Goal: Navigation & Orientation: Find specific page/section

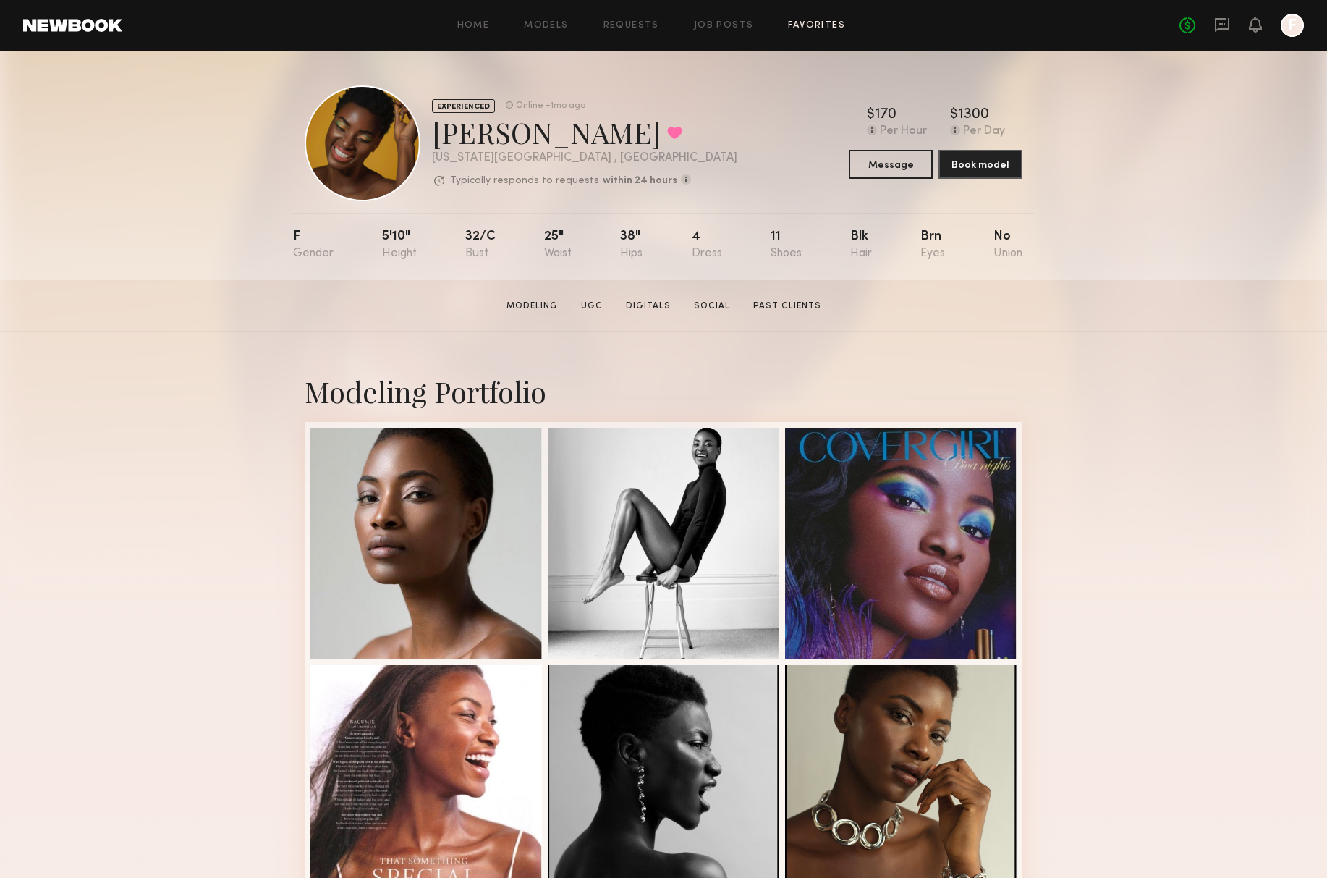
click at [833, 21] on link "Favorites" at bounding box center [816, 25] width 57 height 9
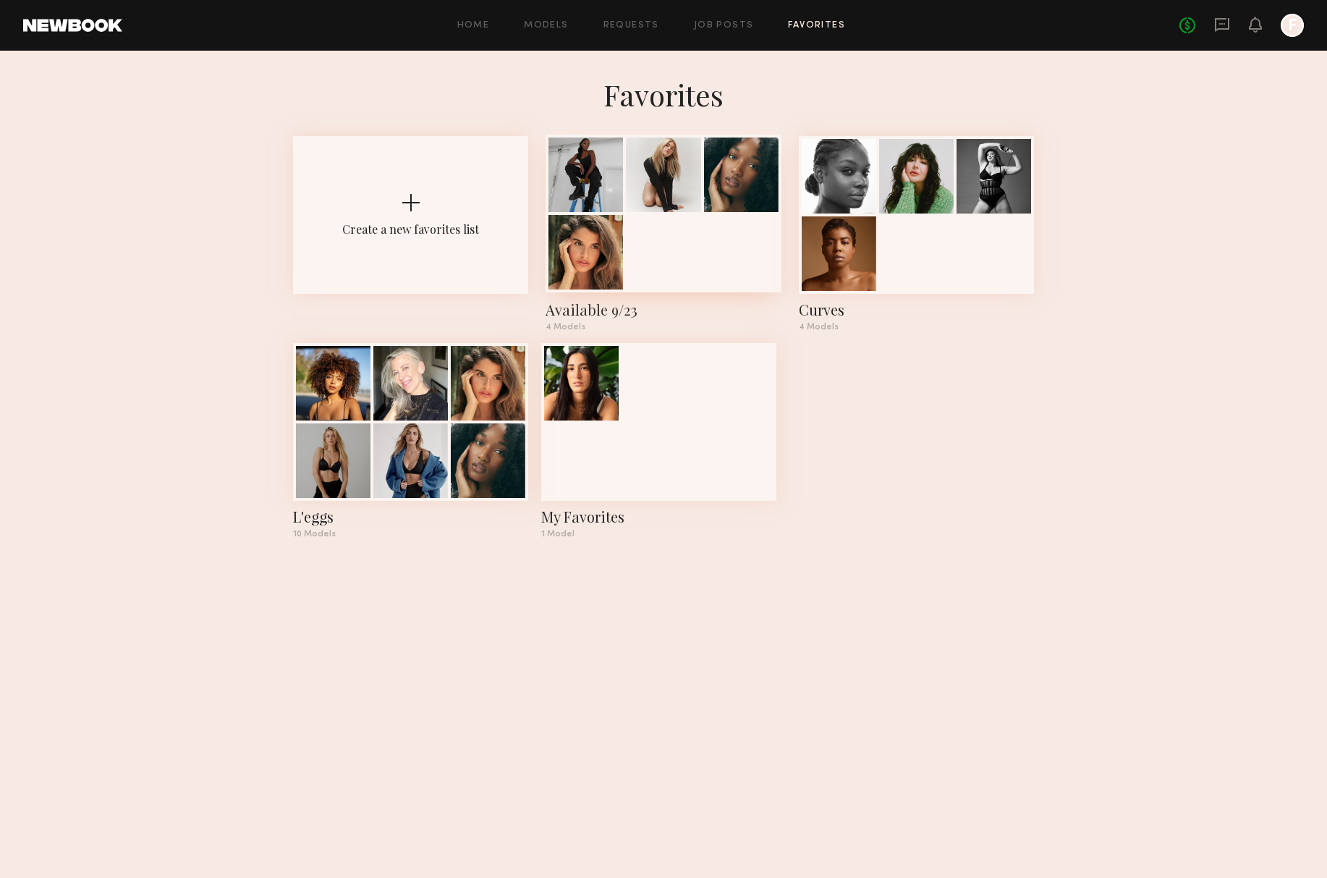
click at [672, 252] on div at bounding box center [663, 214] width 235 height 158
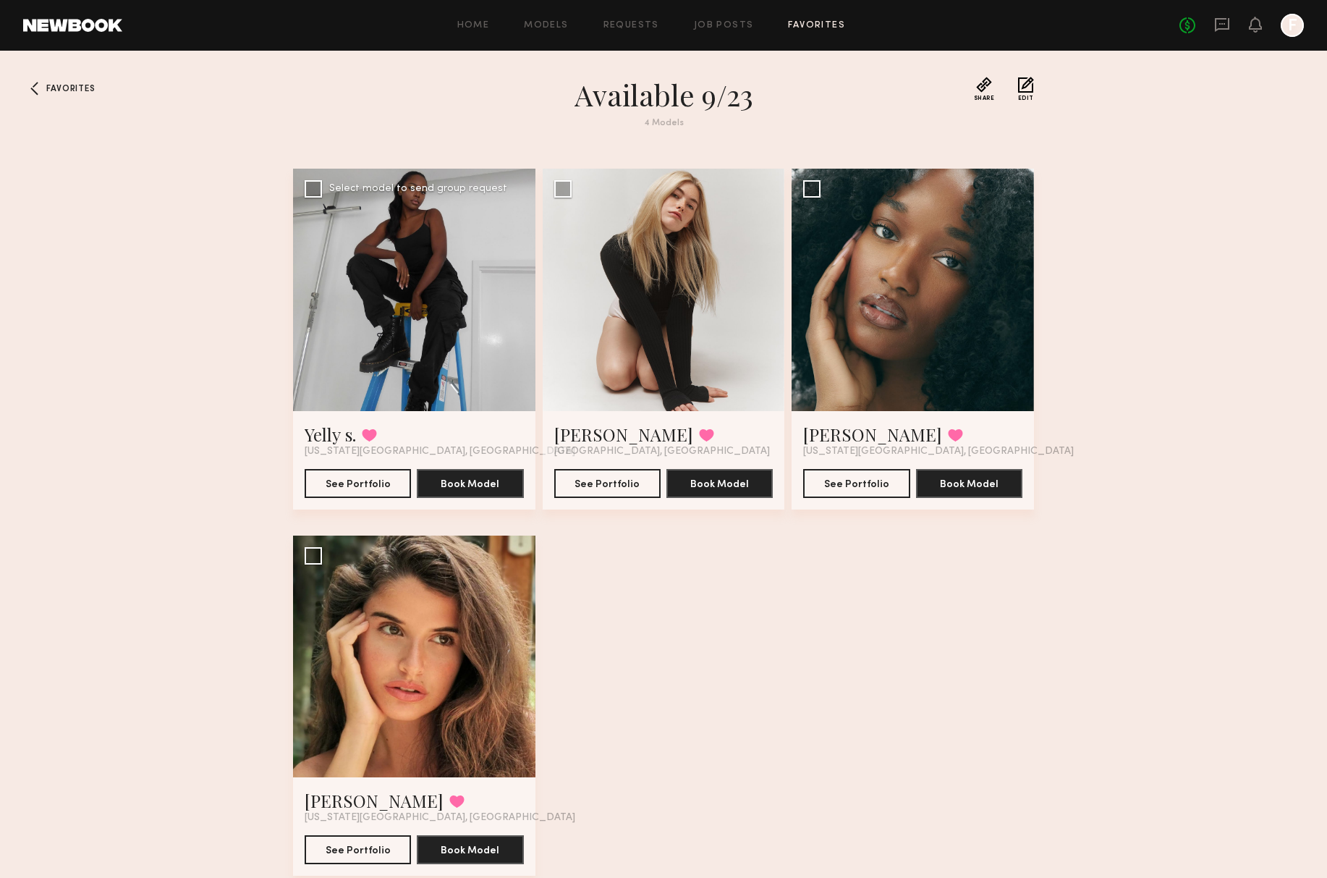
click at [439, 313] on div at bounding box center [414, 290] width 242 height 242
click at [322, 435] on link "Yelly s." at bounding box center [330, 434] width 51 height 23
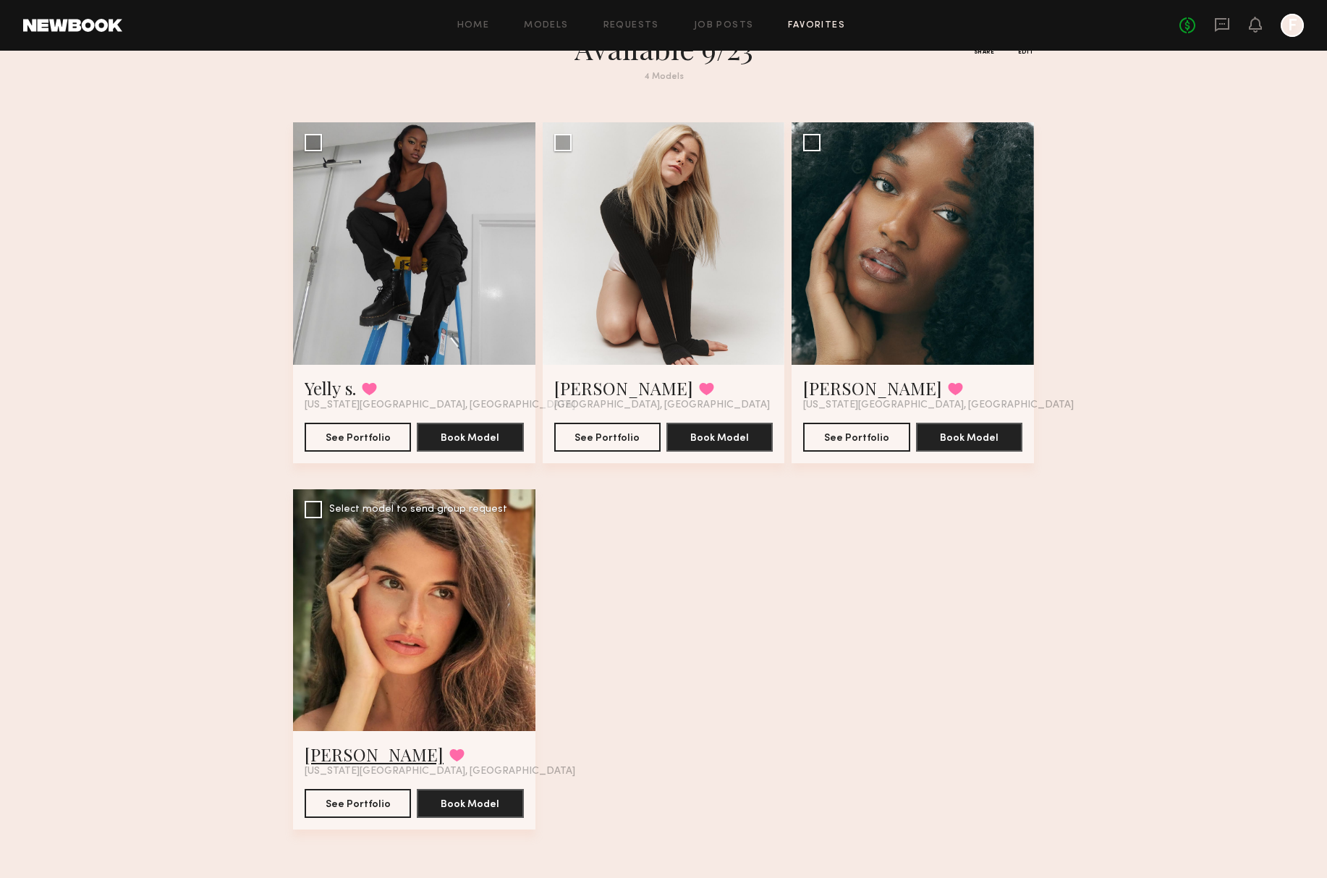
click at [342, 747] on link "[PERSON_NAME]" at bounding box center [374, 754] width 139 height 23
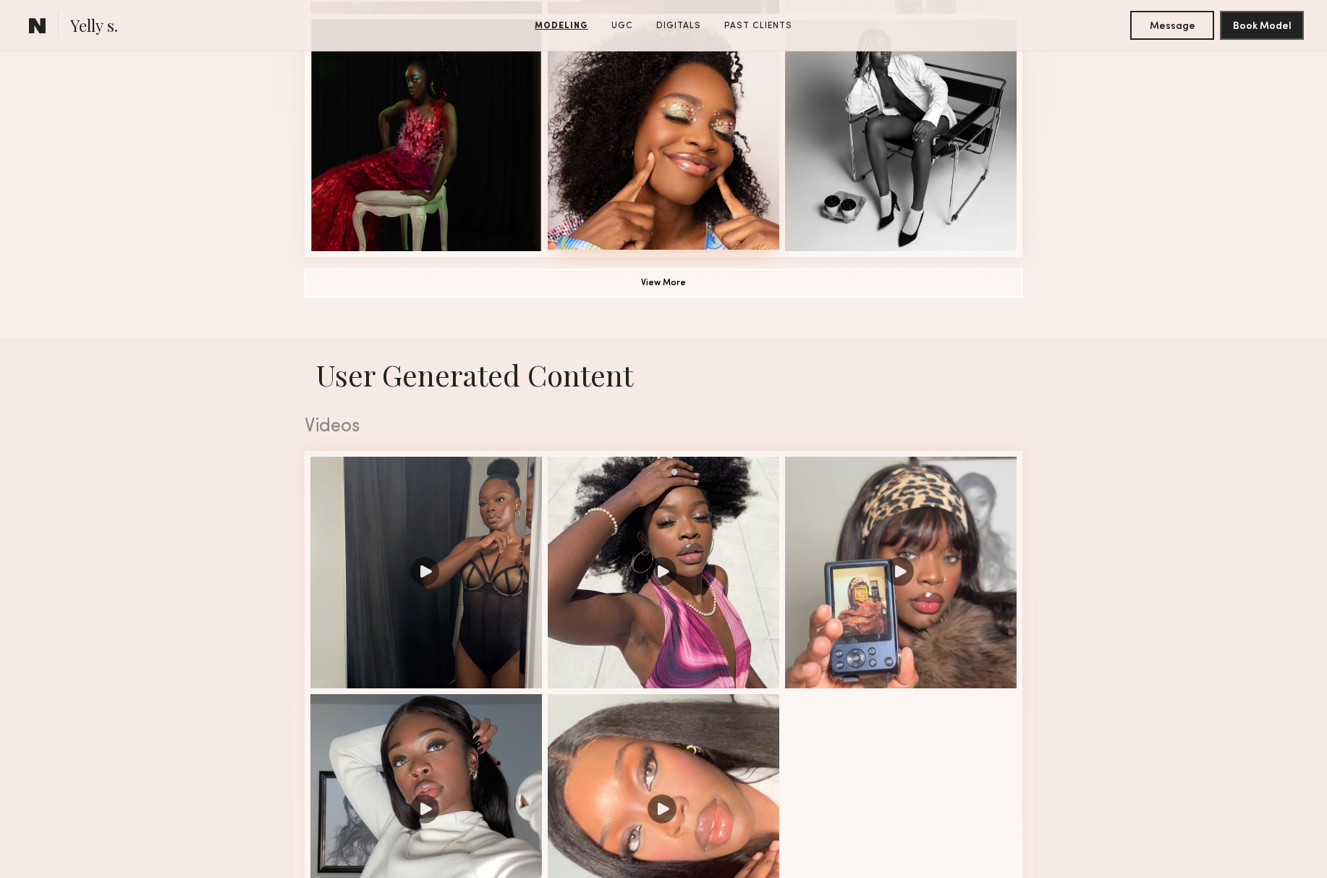
scroll to position [1295, 0]
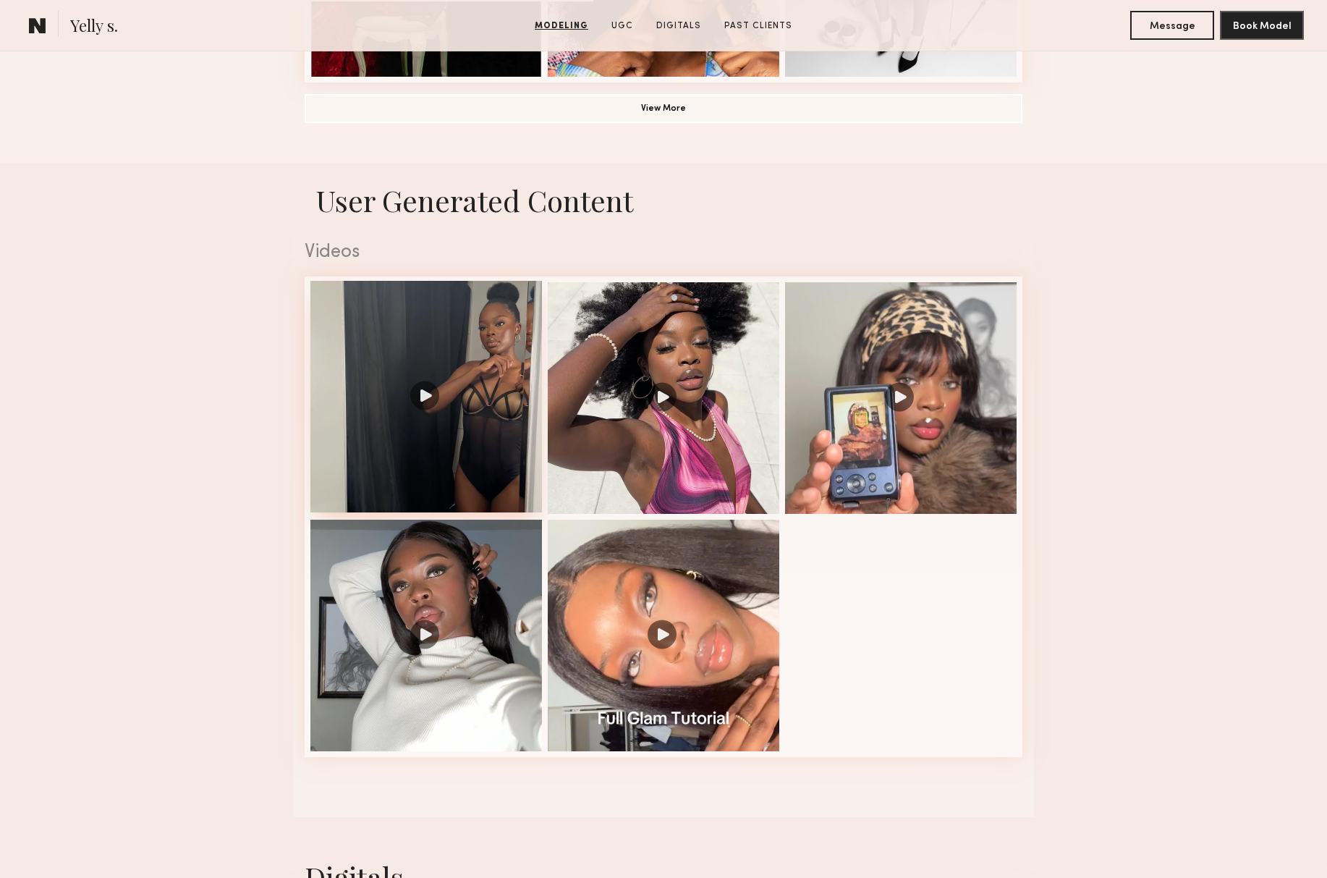
click at [482, 439] on div at bounding box center [426, 397] width 232 height 232
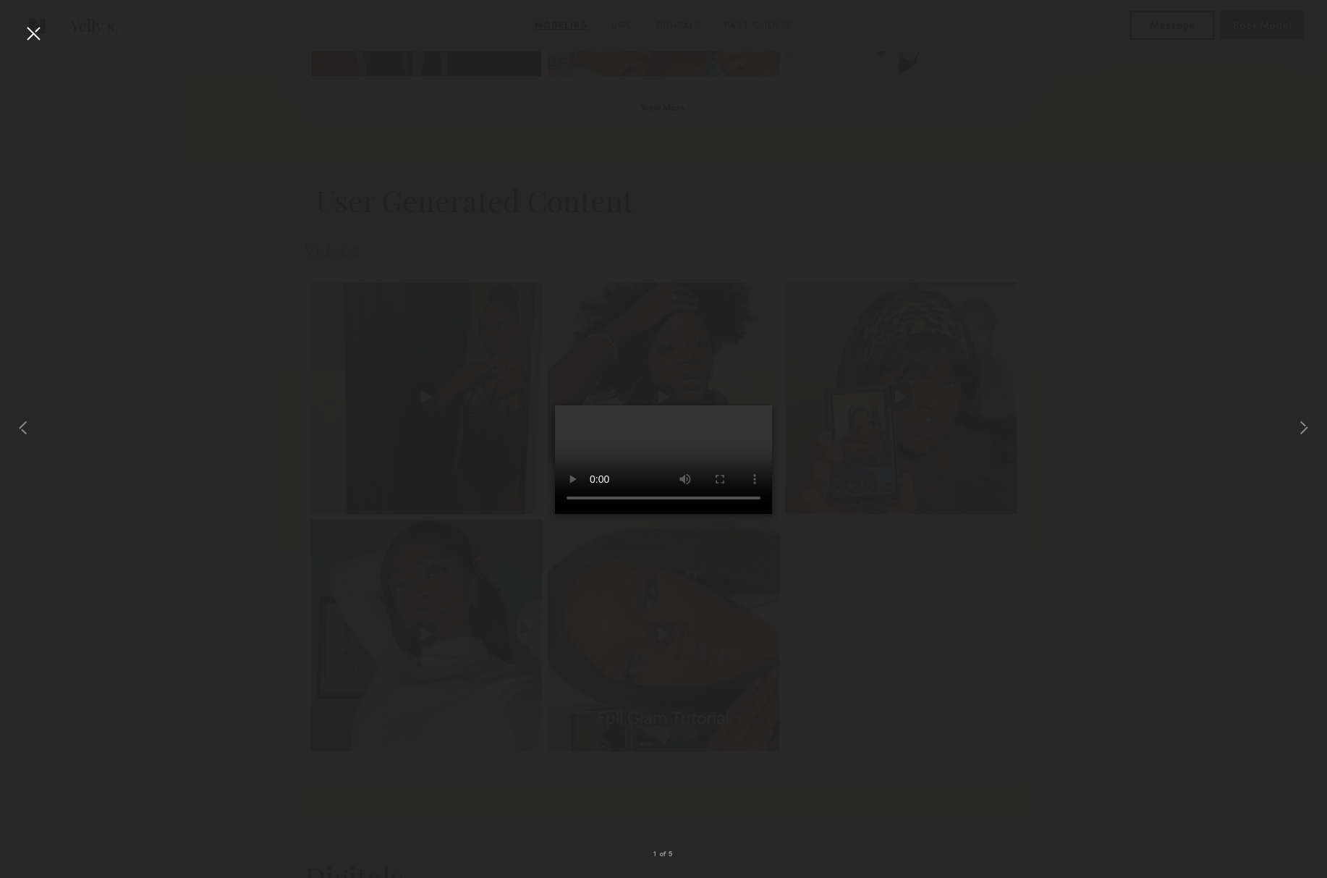
click at [28, 28] on div at bounding box center [33, 33] width 23 height 23
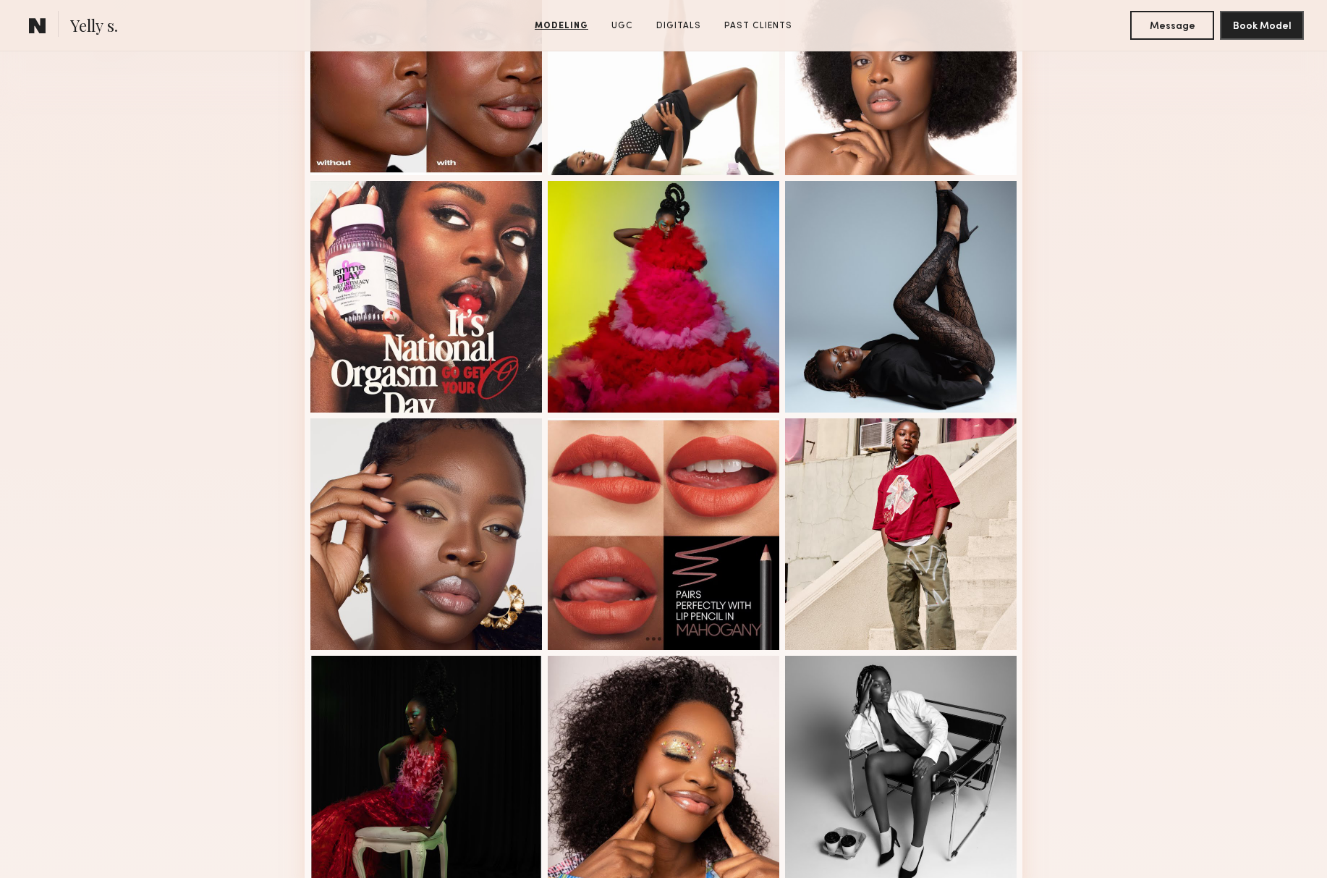
scroll to position [0, 0]
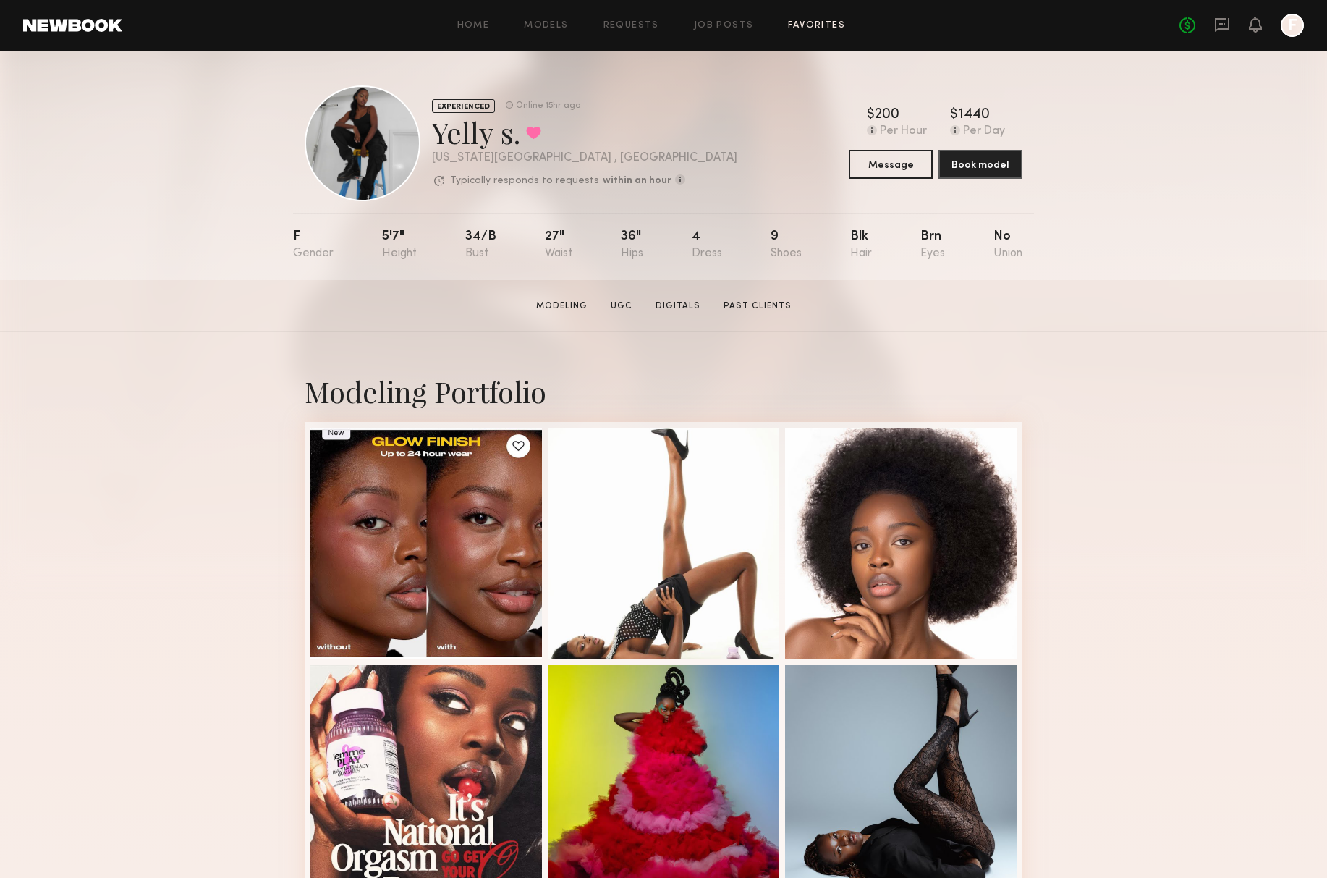
click at [842, 21] on link "Favorites" at bounding box center [816, 25] width 57 height 9
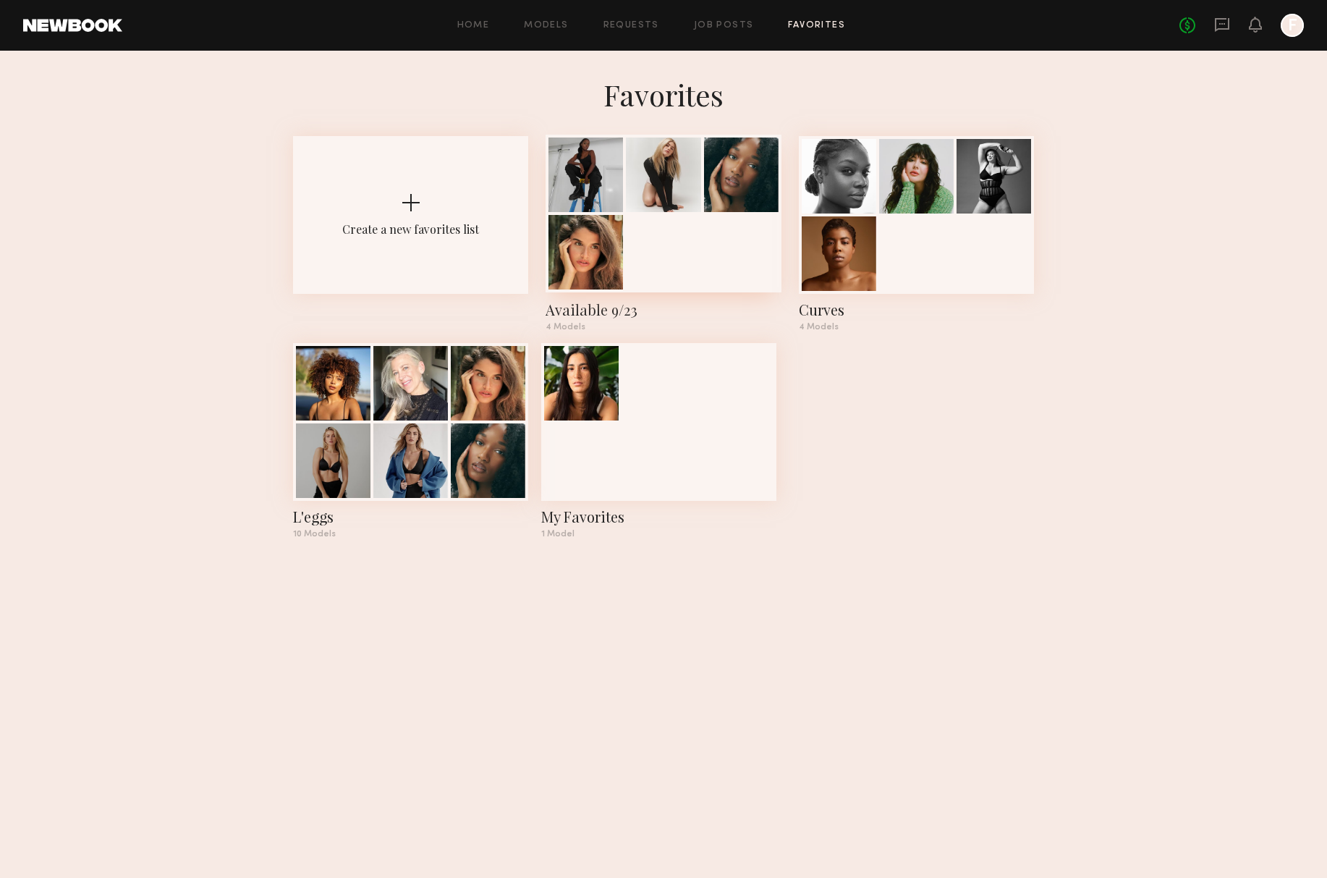
click at [672, 276] on div at bounding box center [663, 214] width 235 height 158
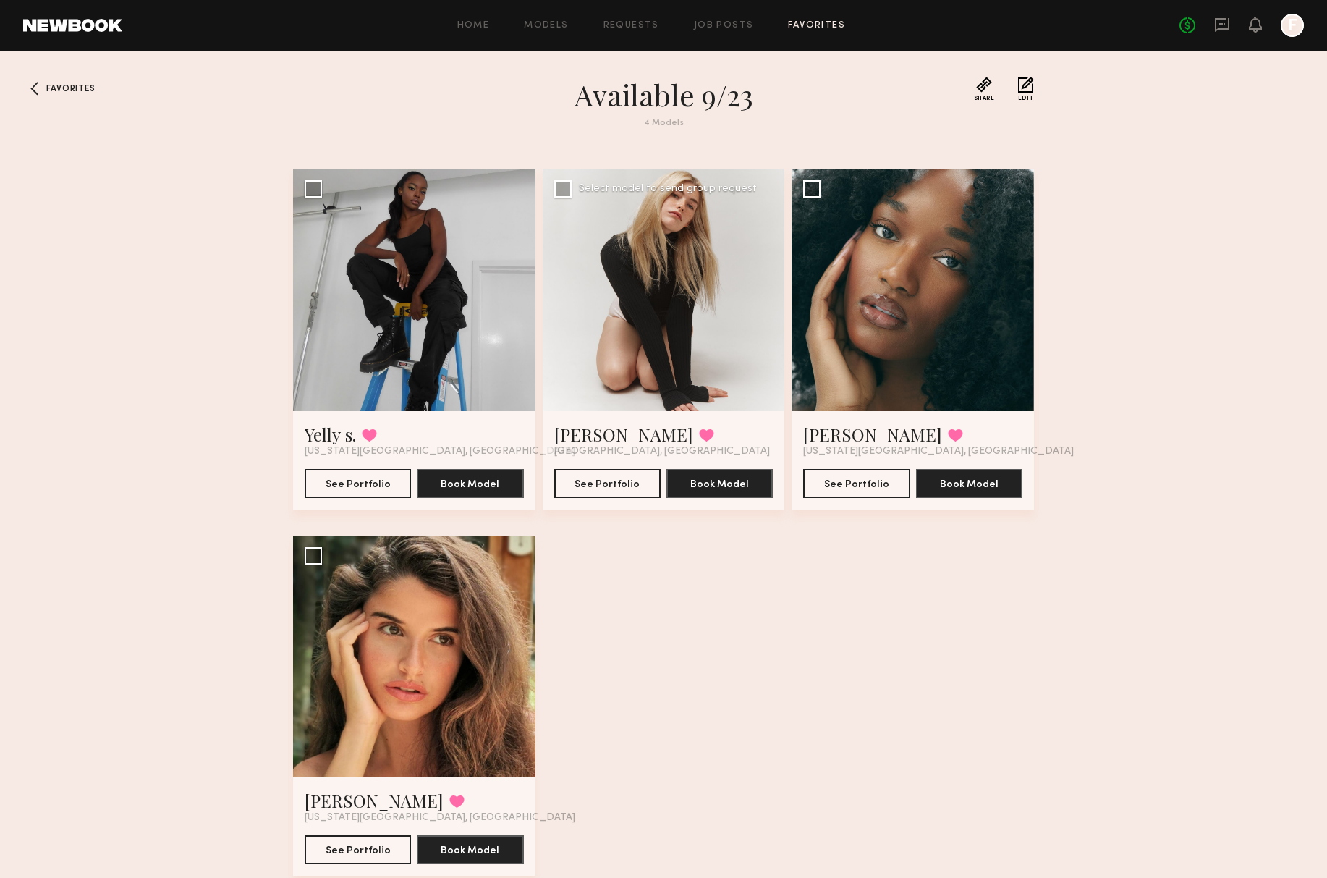
click at [653, 386] on div at bounding box center [664, 290] width 242 height 242
click at [588, 428] on link "Carlie W." at bounding box center [623, 434] width 139 height 23
click at [824, 434] on link "[PERSON_NAME]" at bounding box center [872, 434] width 139 height 23
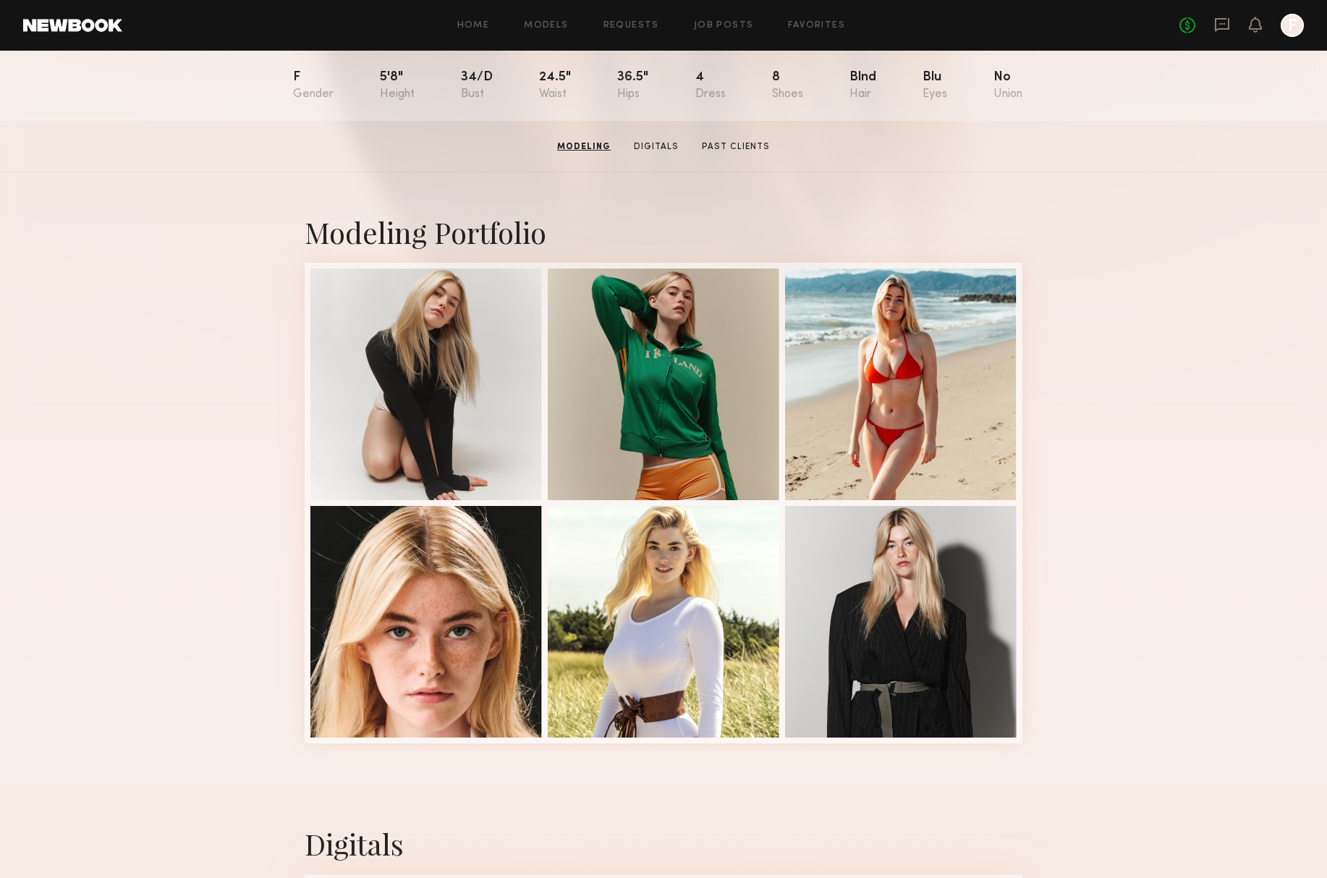
scroll to position [158, 0]
click at [923, 431] on div at bounding box center [901, 384] width 232 height 232
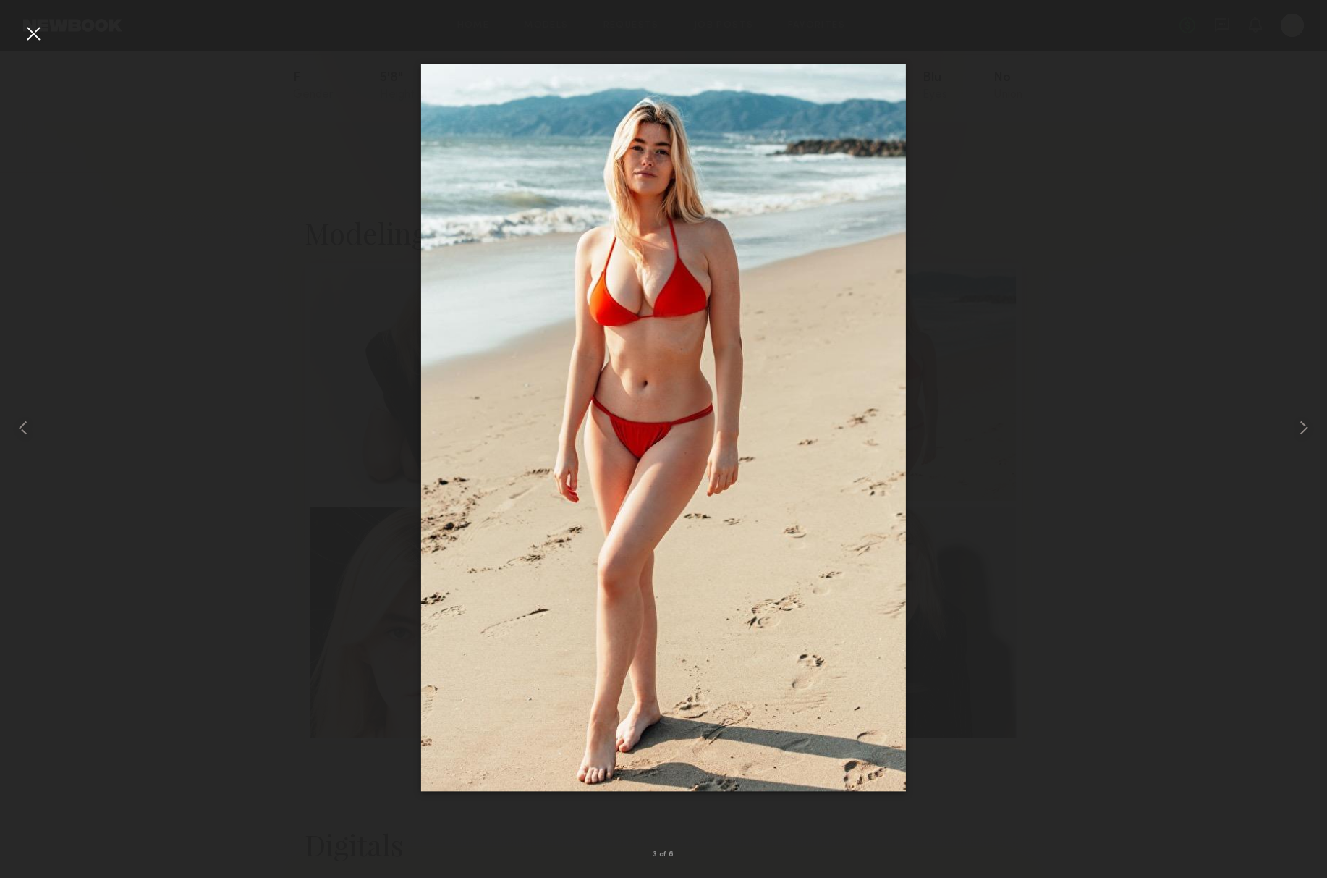
click at [36, 32] on div at bounding box center [33, 33] width 23 height 23
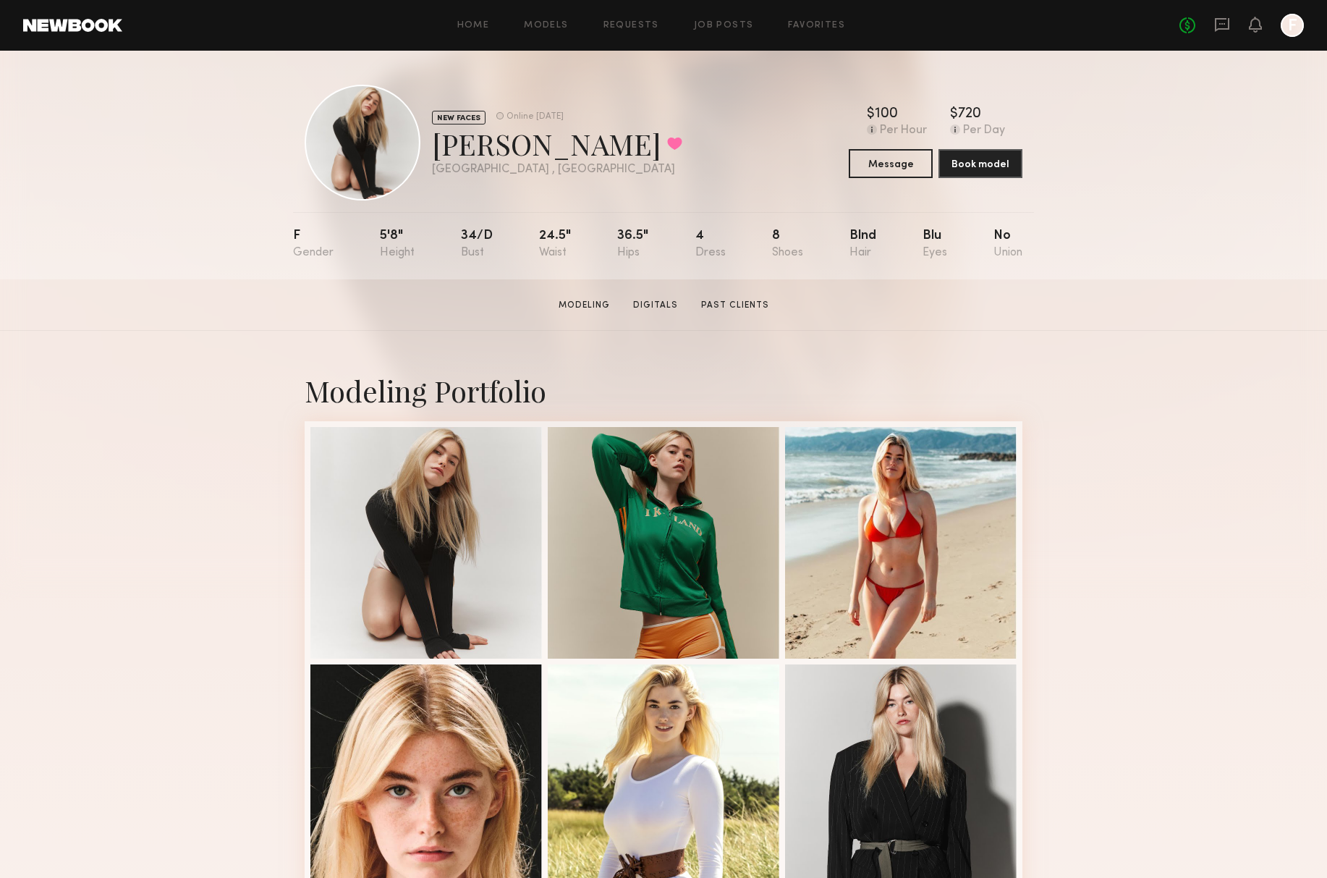
scroll to position [0, 0]
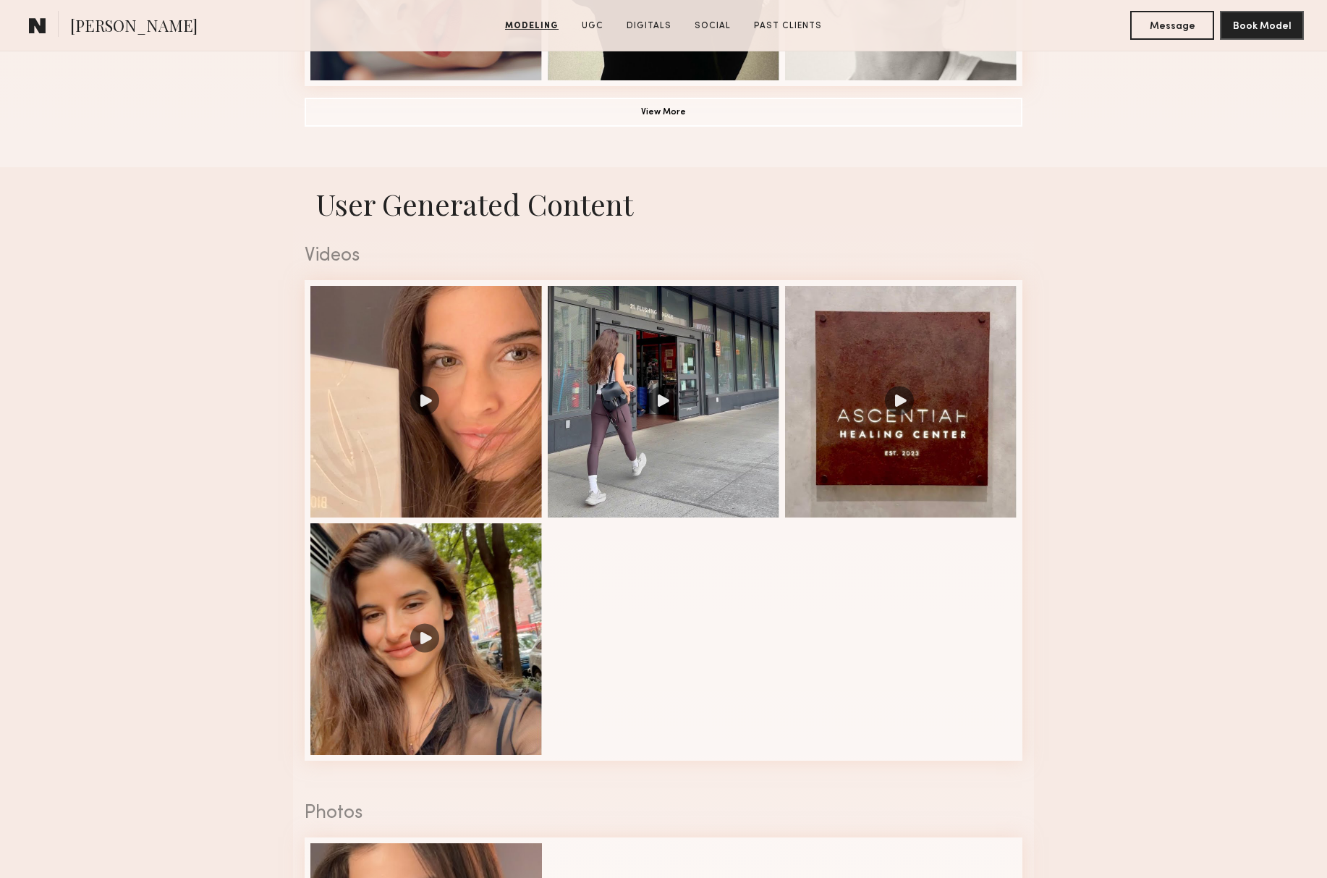
scroll to position [1438, 0]
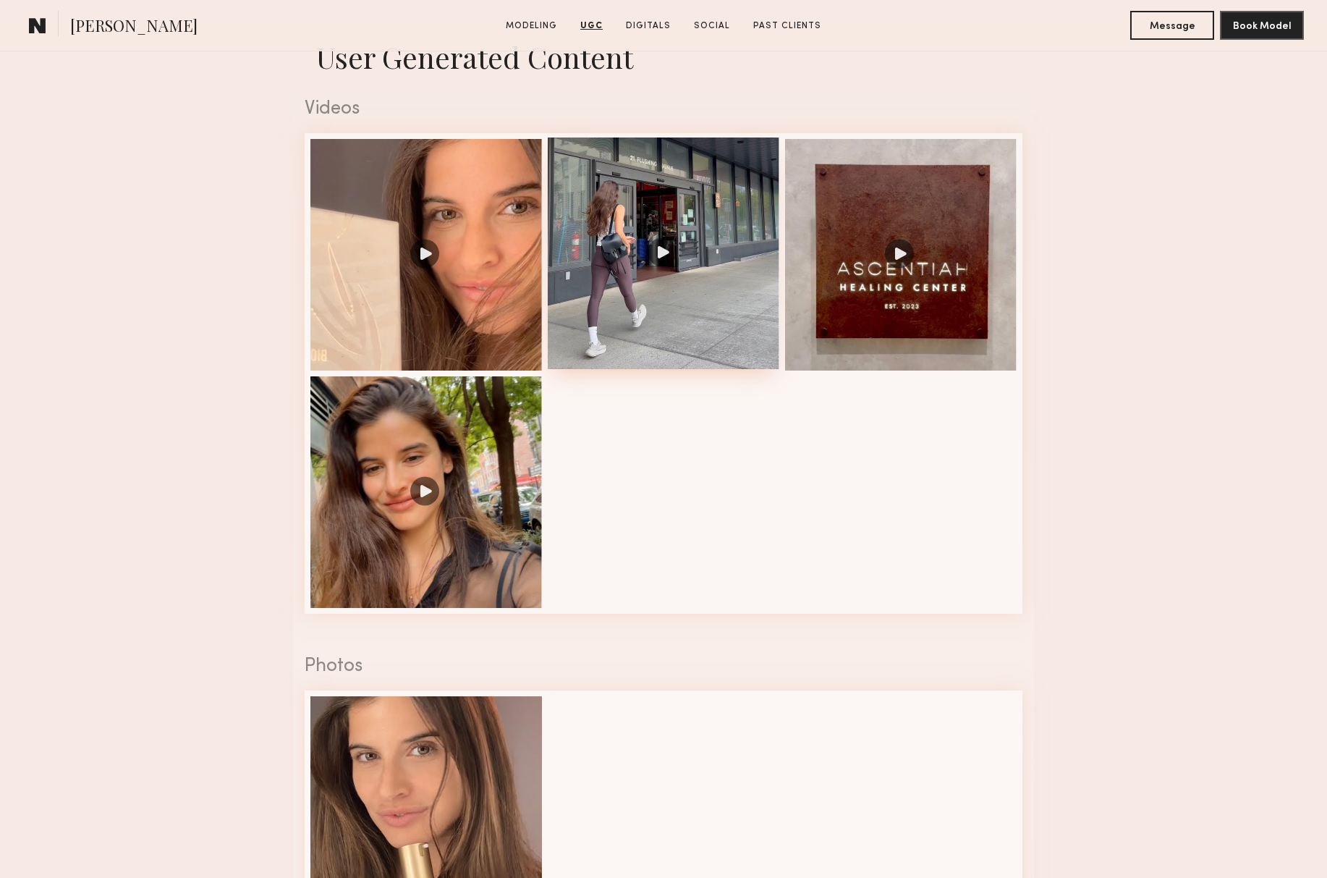
click at [685, 328] on div at bounding box center [664, 254] width 232 height 232
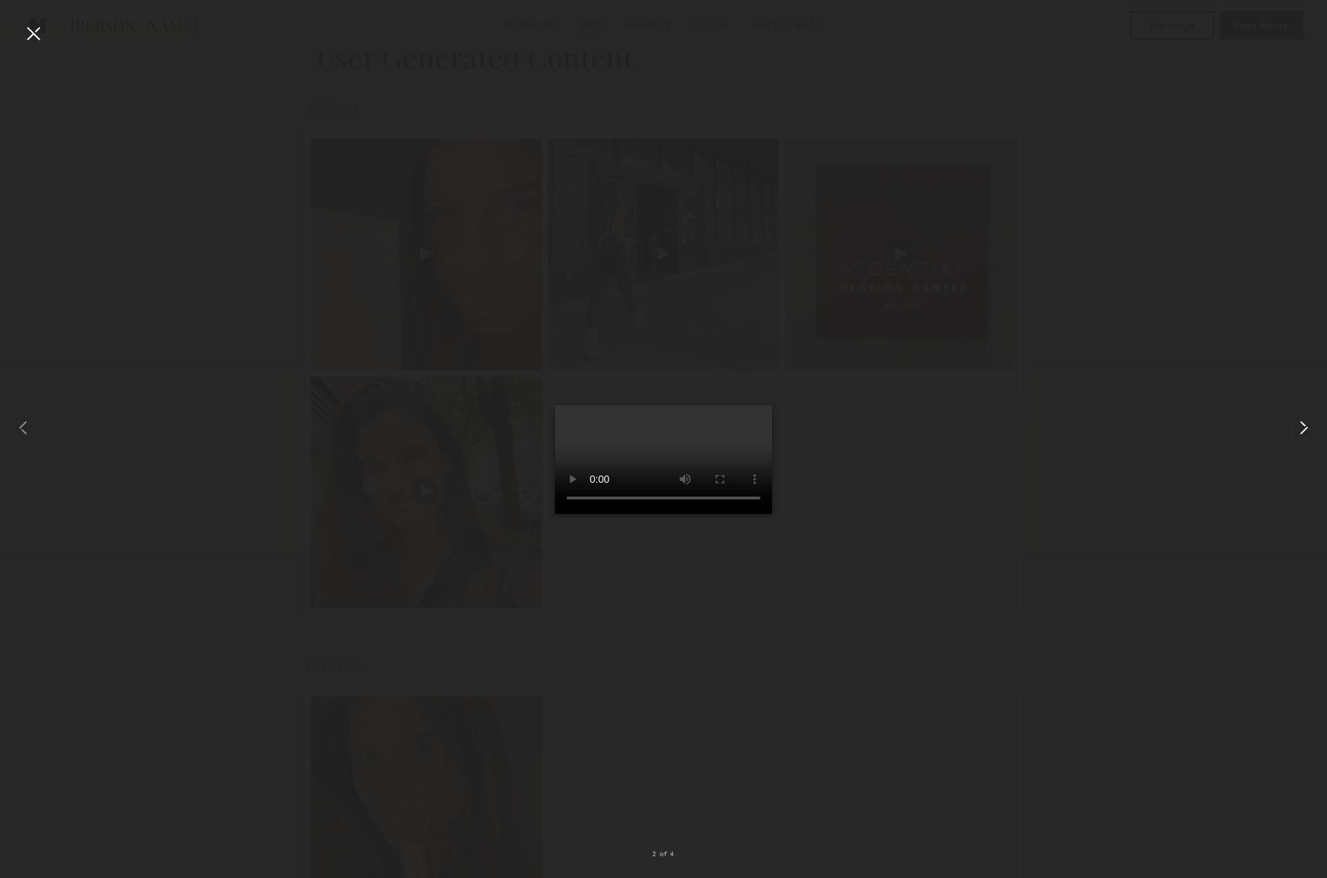
drag, startPoint x: 1303, startPoint y: 425, endPoint x: 1219, endPoint y: 440, distance: 84.6
click at [1303, 425] on common-icon at bounding box center [1304, 427] width 23 height 23
drag, startPoint x: 1300, startPoint y: 429, endPoint x: 1289, endPoint y: 428, distance: 11.7
click at [1300, 429] on common-icon at bounding box center [1304, 427] width 23 height 23
click at [35, 35] on div at bounding box center [33, 33] width 23 height 23
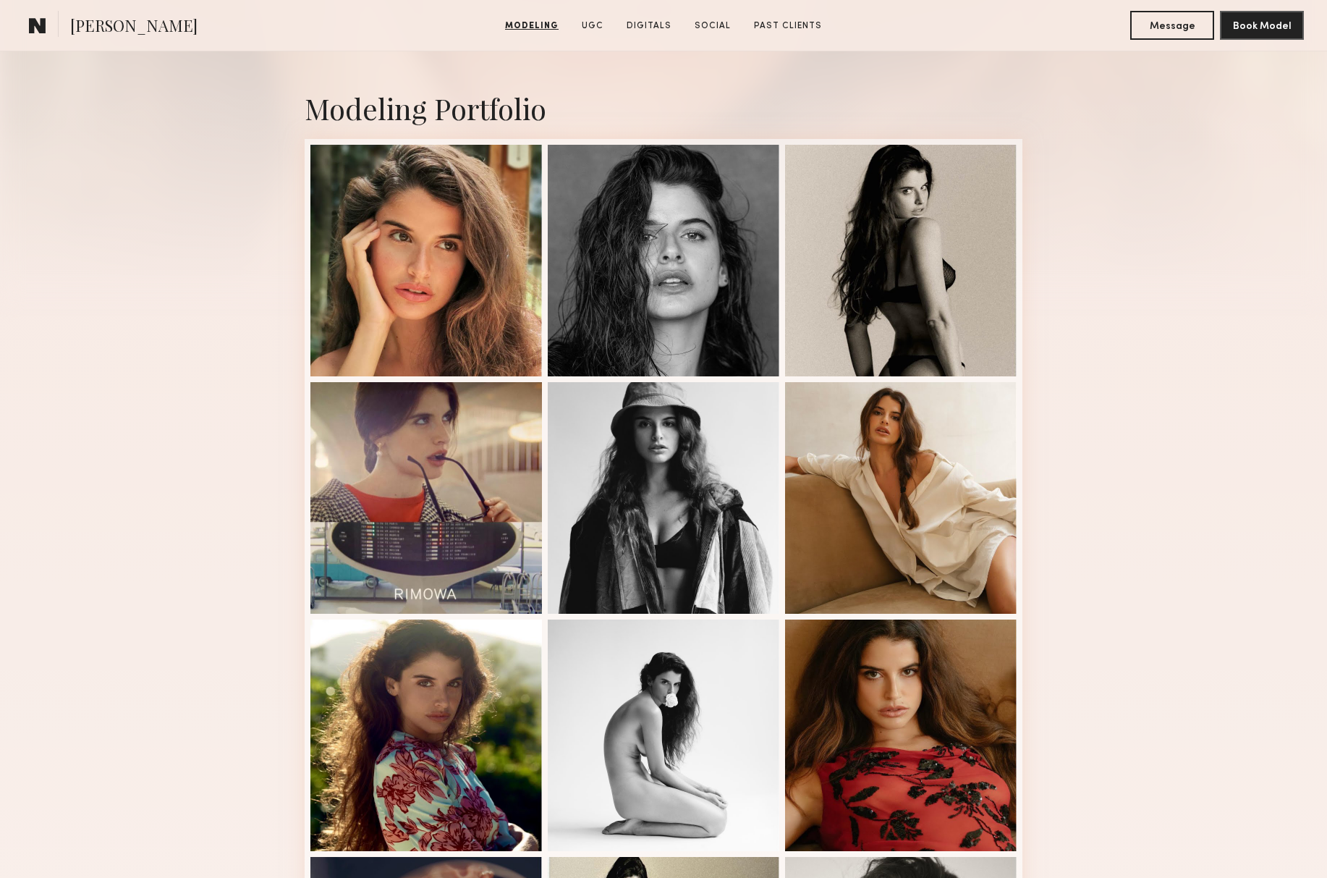
scroll to position [273, 0]
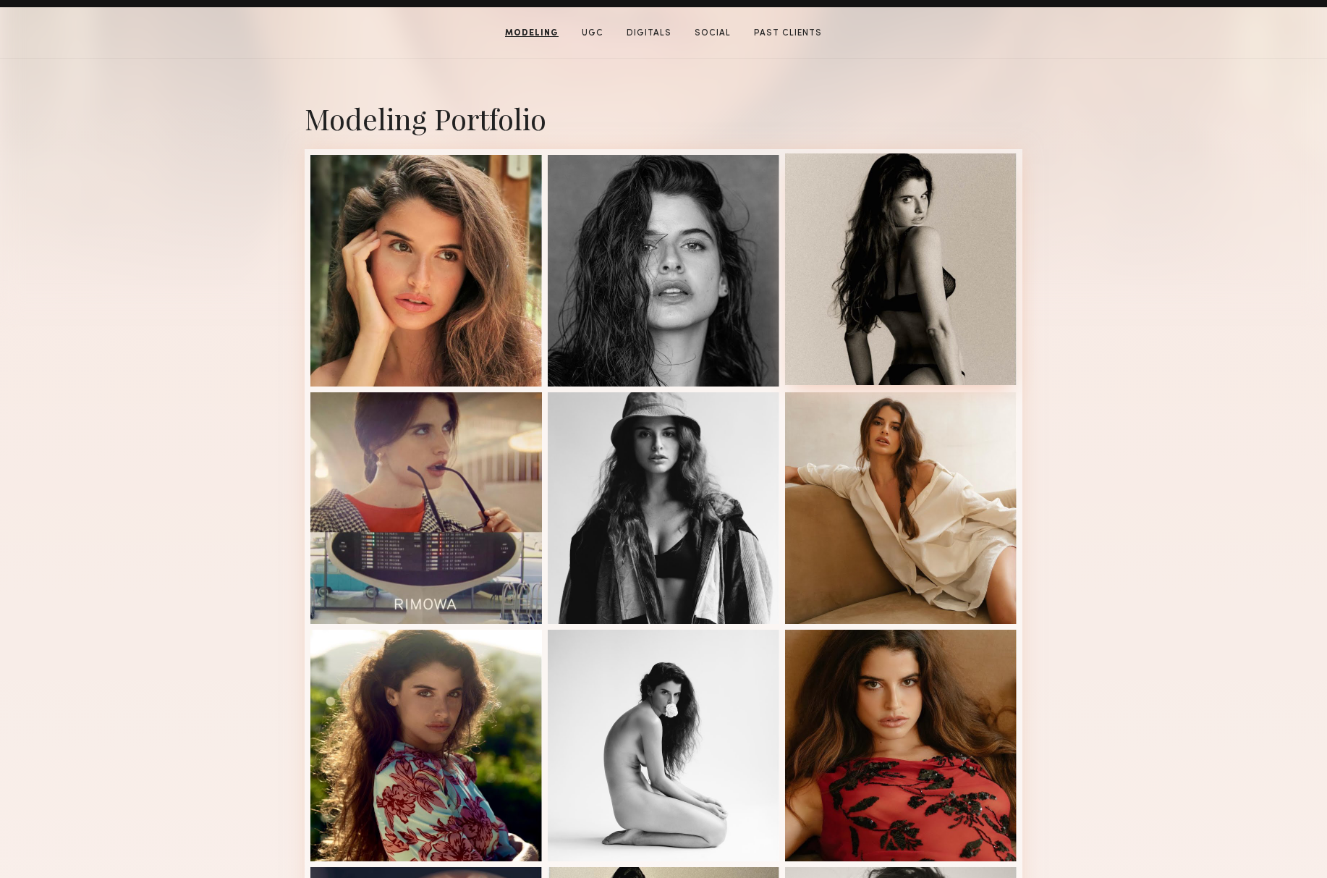
click at [806, 279] on div at bounding box center [901, 269] width 232 height 232
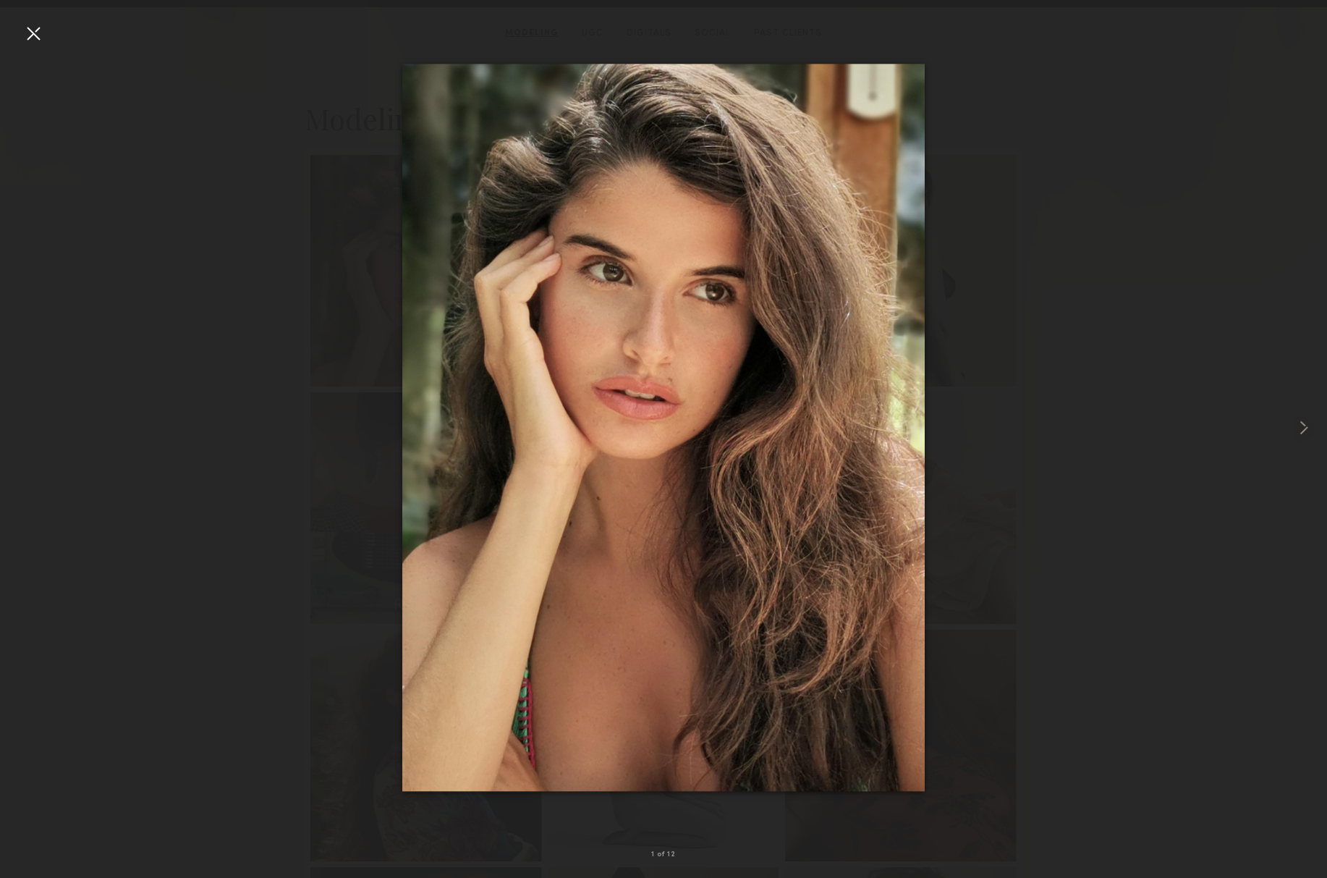
click at [31, 25] on div at bounding box center [33, 33] width 23 height 23
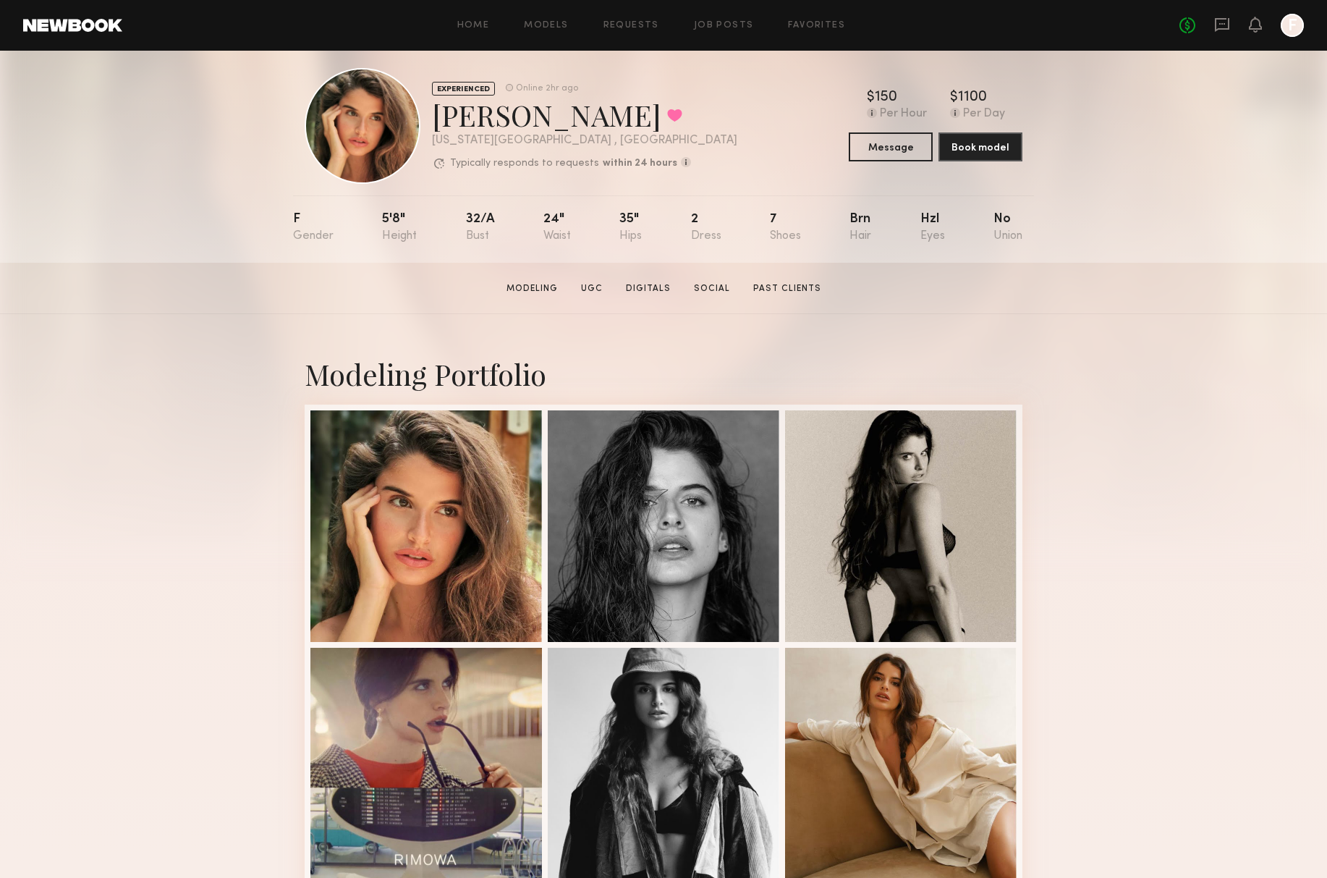
scroll to position [0, 0]
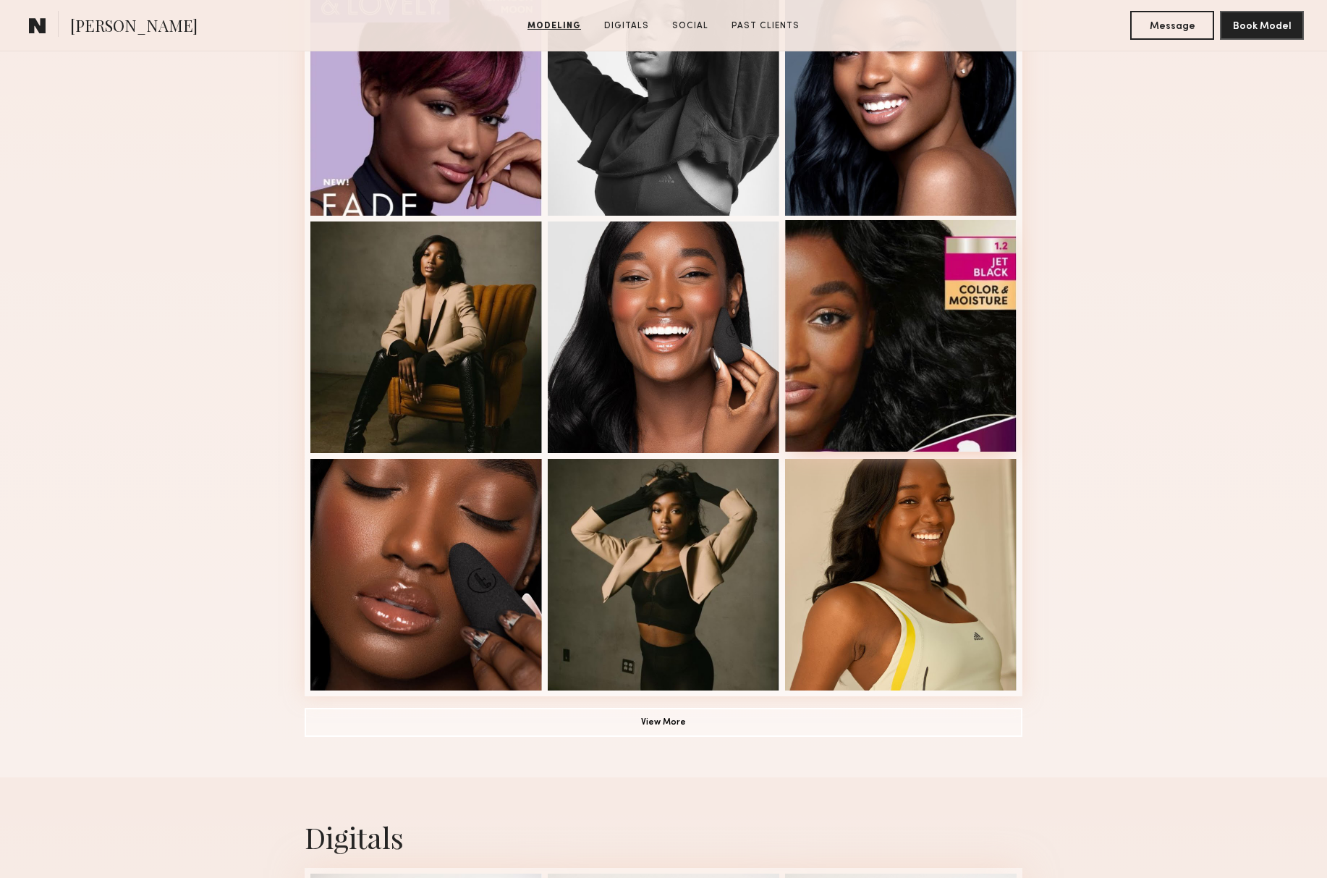
scroll to position [697, 0]
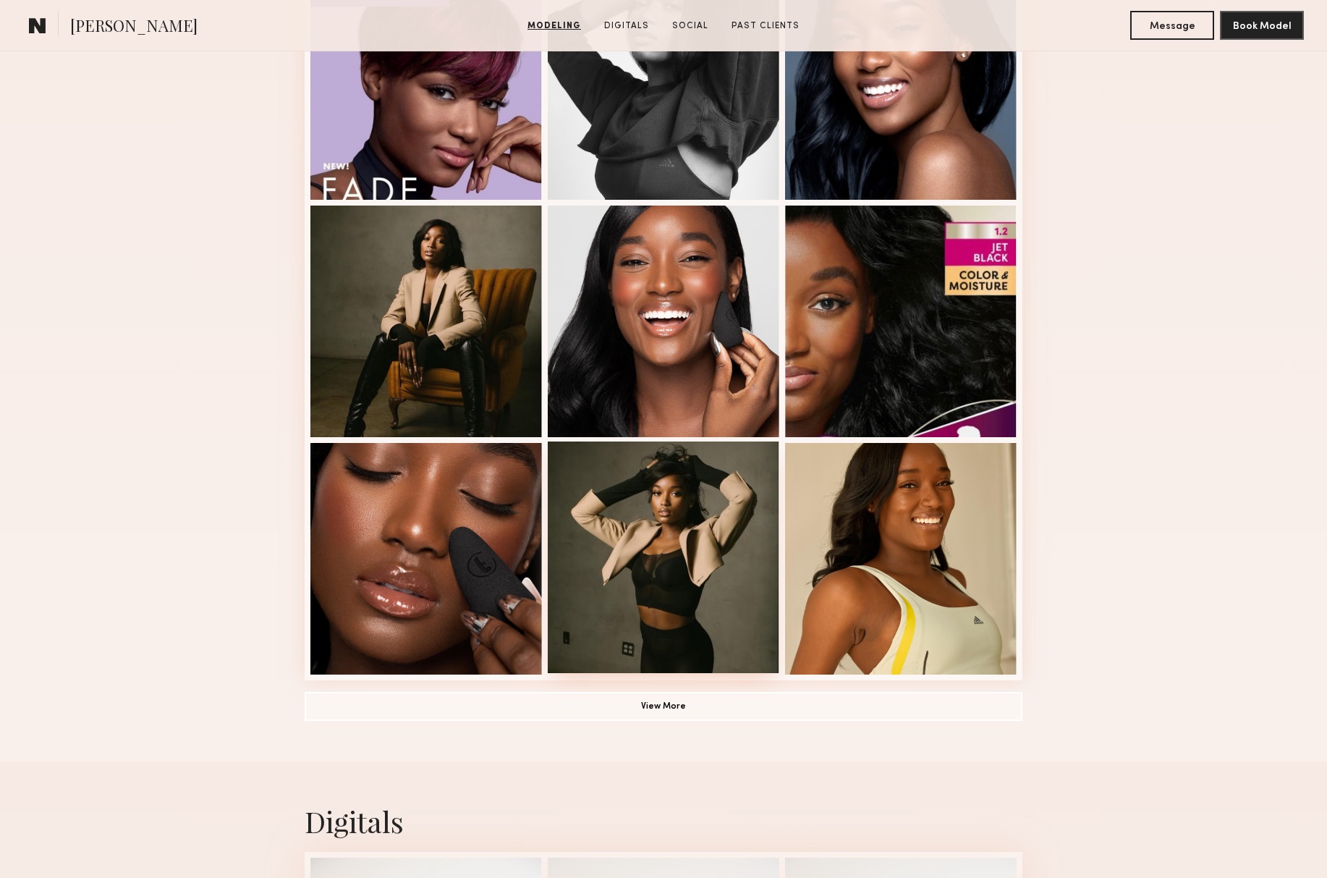
click at [729, 593] on div at bounding box center [664, 557] width 232 height 232
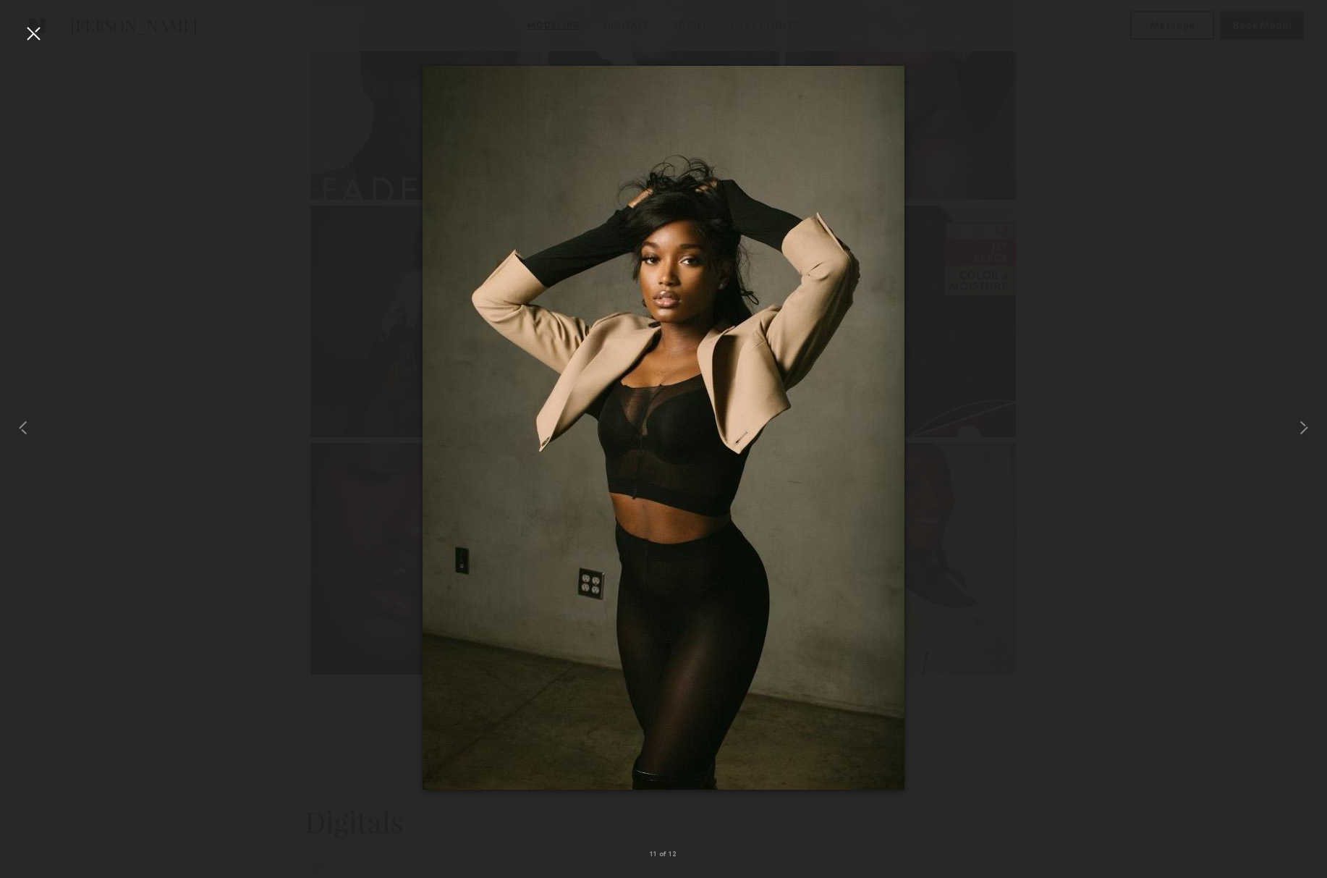
click at [30, 33] on div at bounding box center [33, 33] width 23 height 23
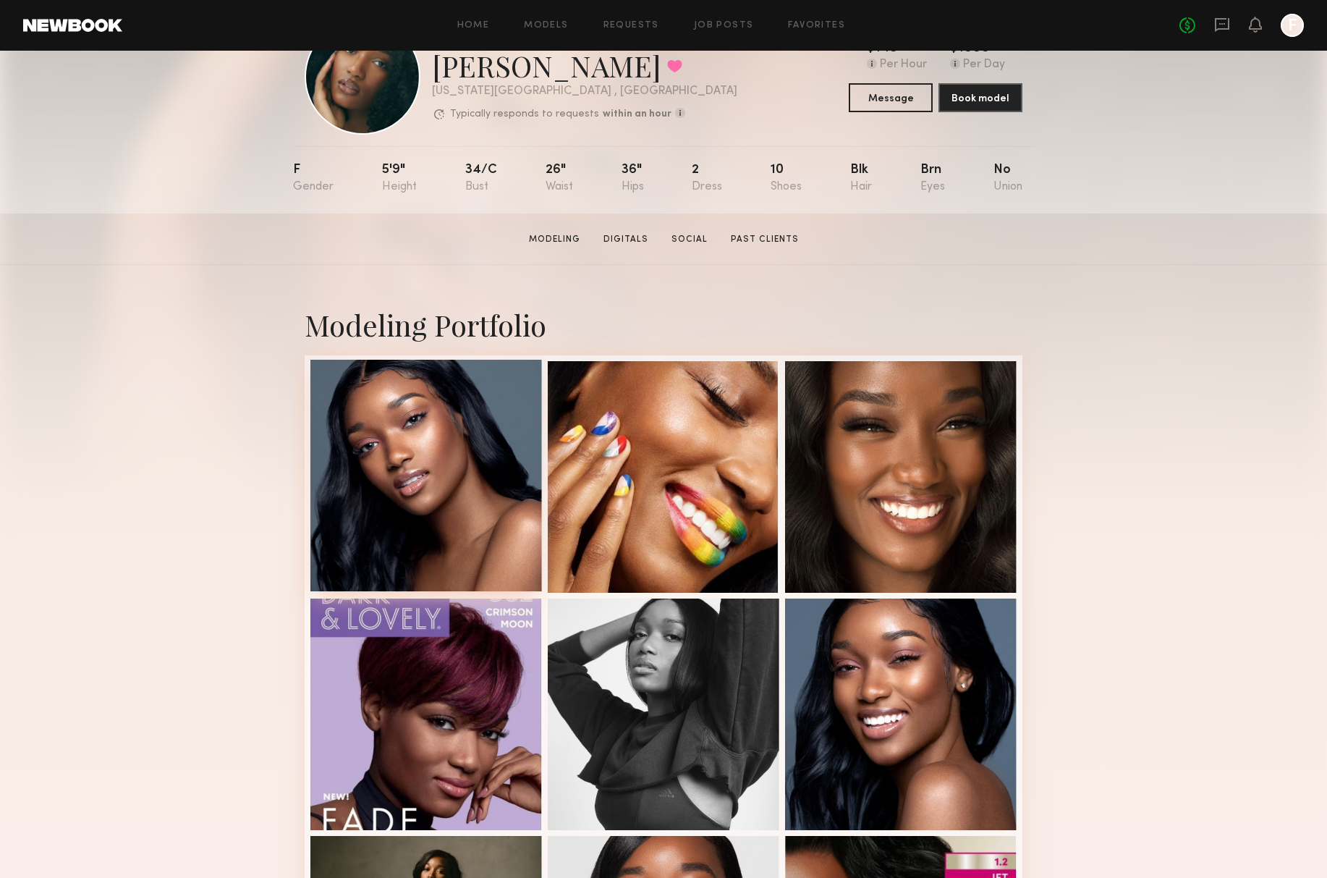
scroll to position [0, 0]
